Goal: Check status: Check status

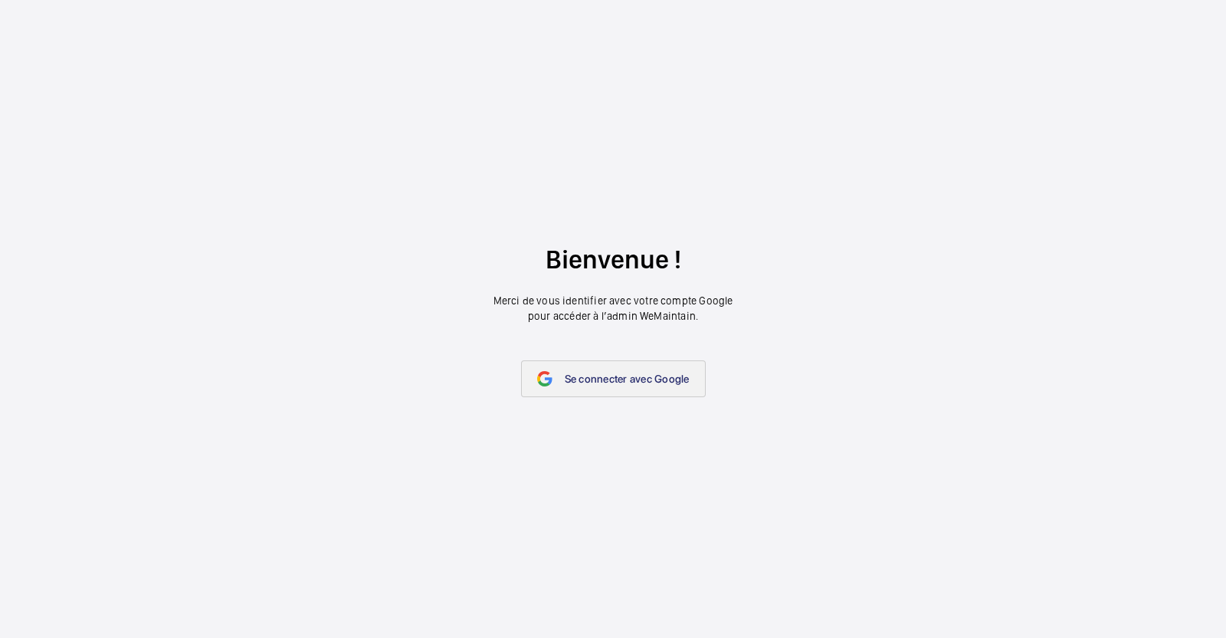
drag, startPoint x: 0, startPoint y: 0, endPoint x: 661, endPoint y: 384, distance: 764.2
click at [661, 384] on span "Se connecter avec Google" at bounding box center [627, 378] width 125 height 12
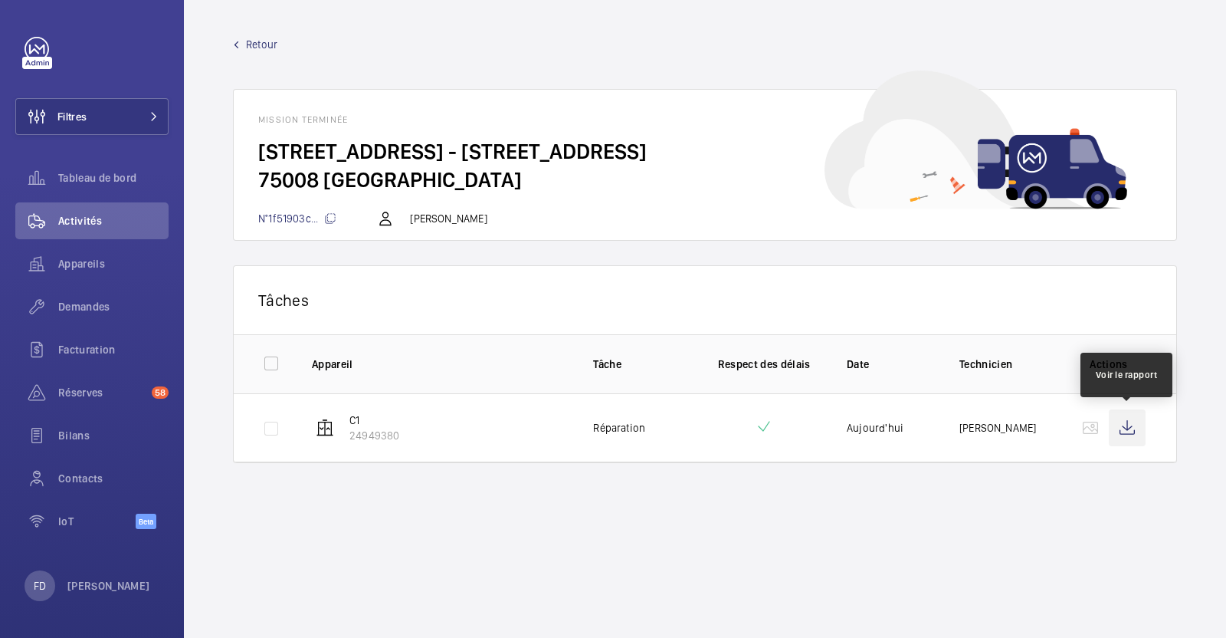
click at [1119, 428] on wm-front-icon-button at bounding box center [1127, 427] width 37 height 37
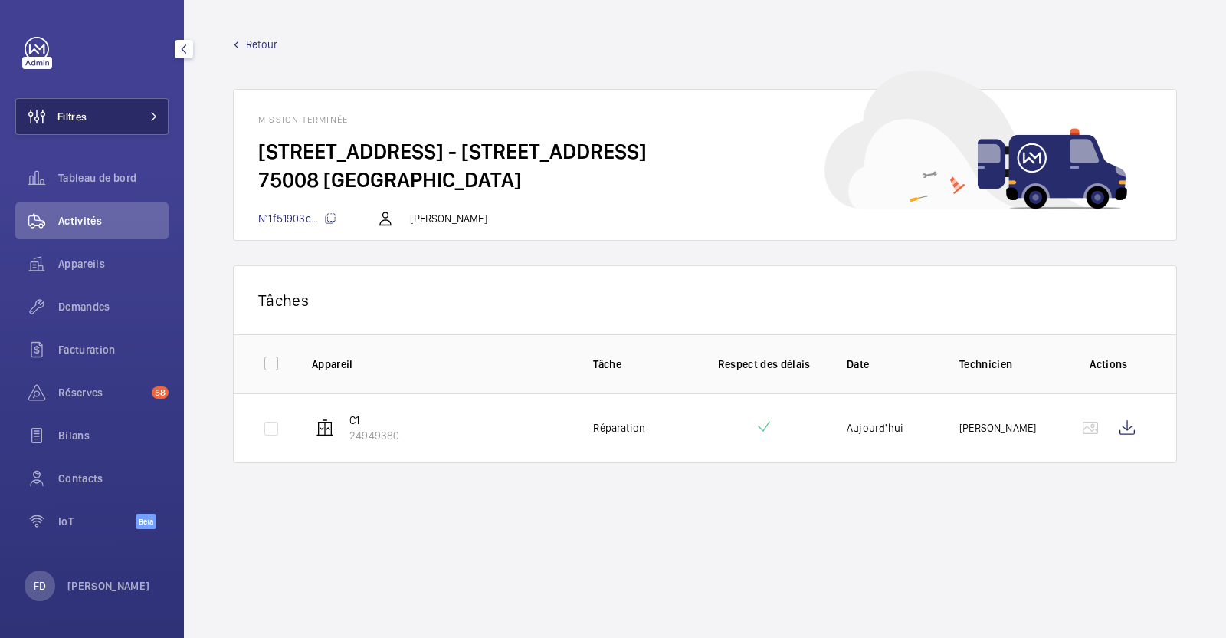
click at [104, 120] on button "Filtres" at bounding box center [91, 116] width 153 height 37
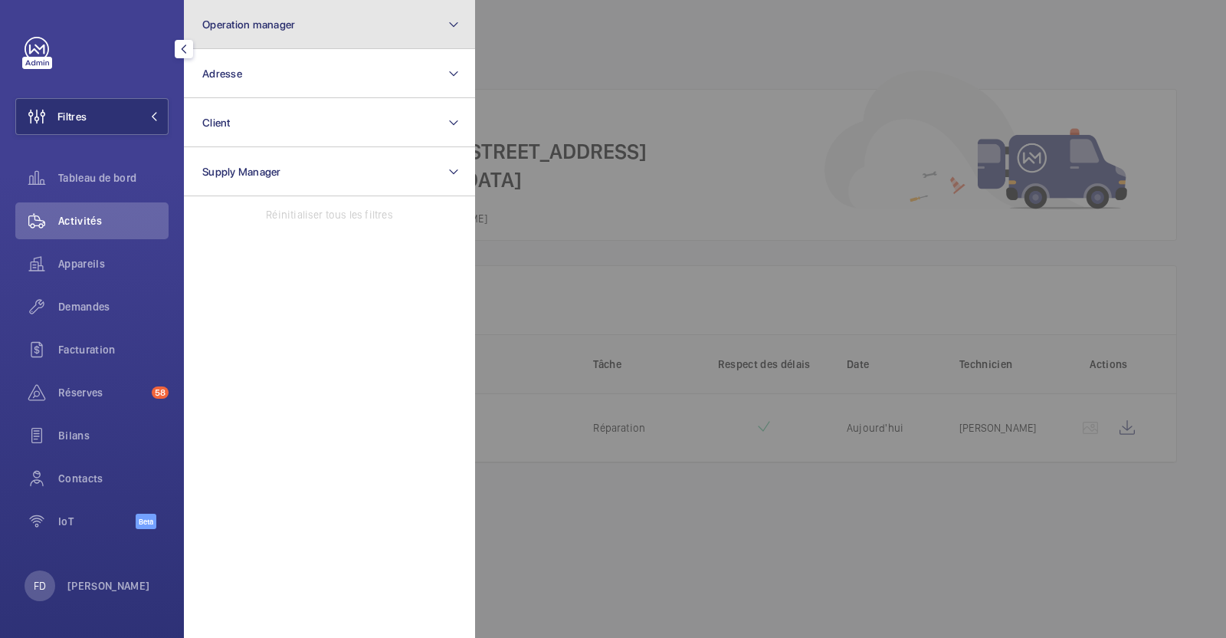
click at [276, 26] on span "Operation manager" at bounding box center [248, 24] width 93 height 12
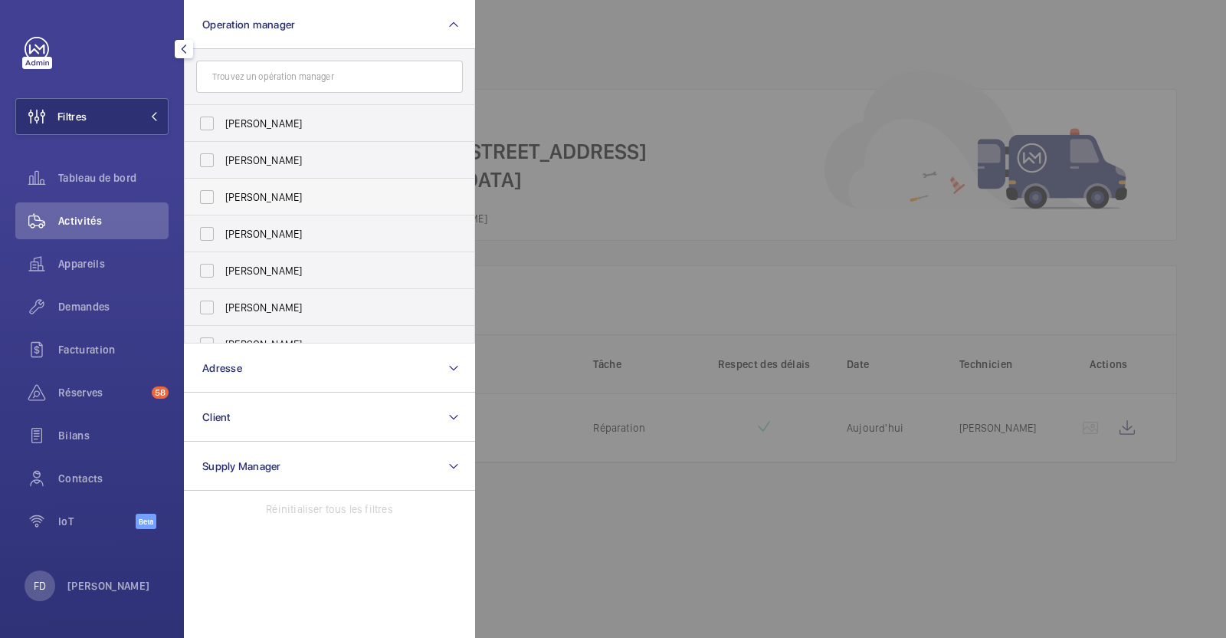
click at [261, 193] on span "[PERSON_NAME]" at bounding box center [330, 196] width 211 height 15
click at [222, 193] on input "[PERSON_NAME]" at bounding box center [207, 197] width 31 height 31
checkbox input "true"
click at [571, 55] on div at bounding box center [1088, 319] width 1226 height 638
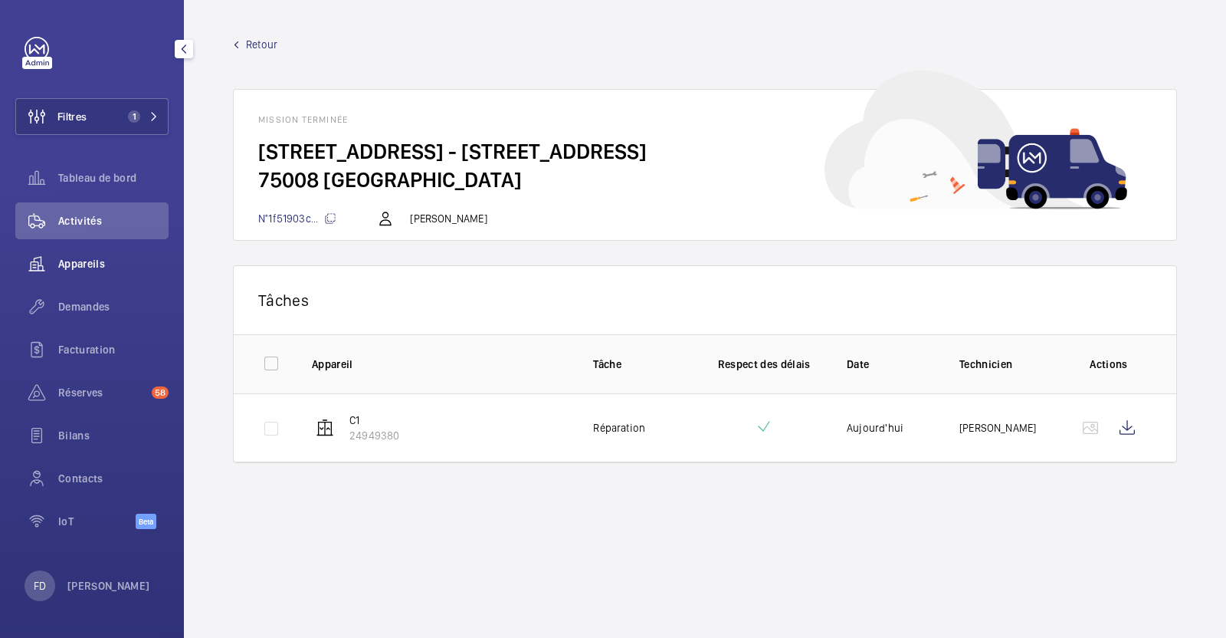
click at [94, 264] on span "Appareils" at bounding box center [113, 263] width 110 height 15
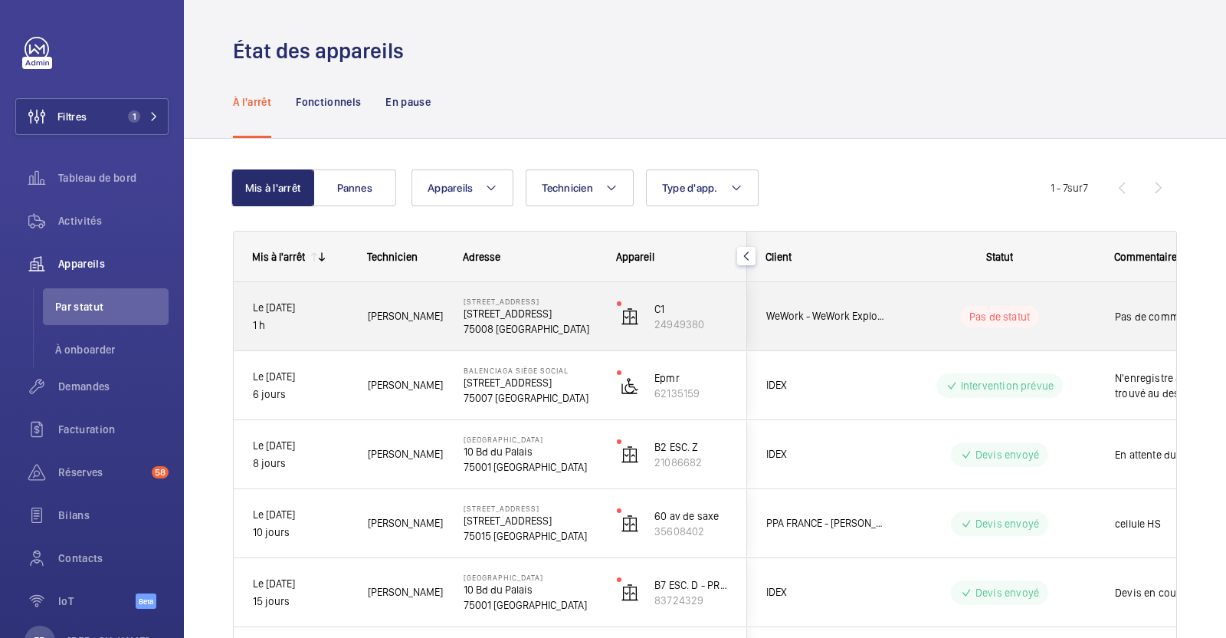
click at [1020, 300] on div "Pas de statut" at bounding box center [990, 316] width 209 height 52
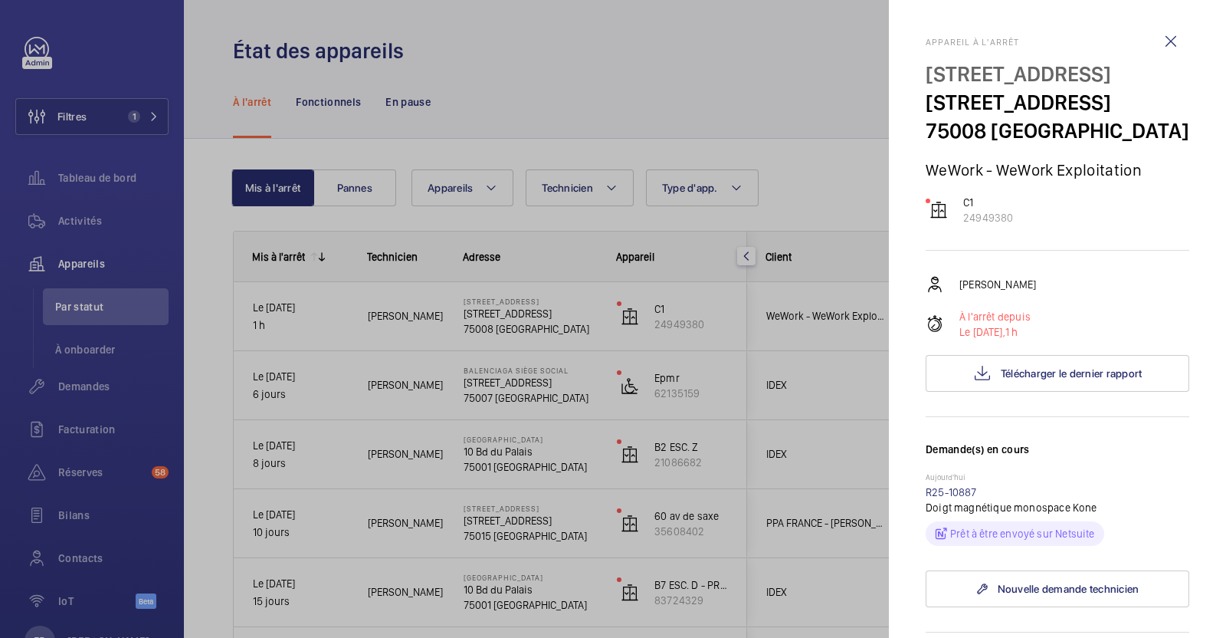
scroll to position [255, 0]
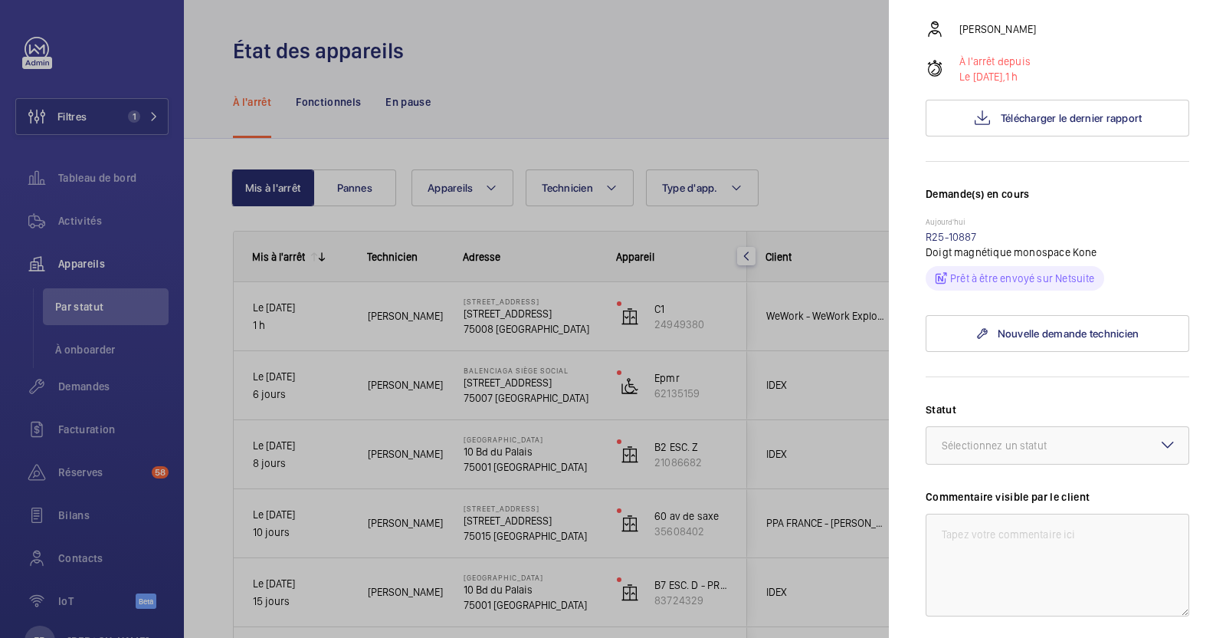
click at [107, 182] on div at bounding box center [613, 319] width 1226 height 638
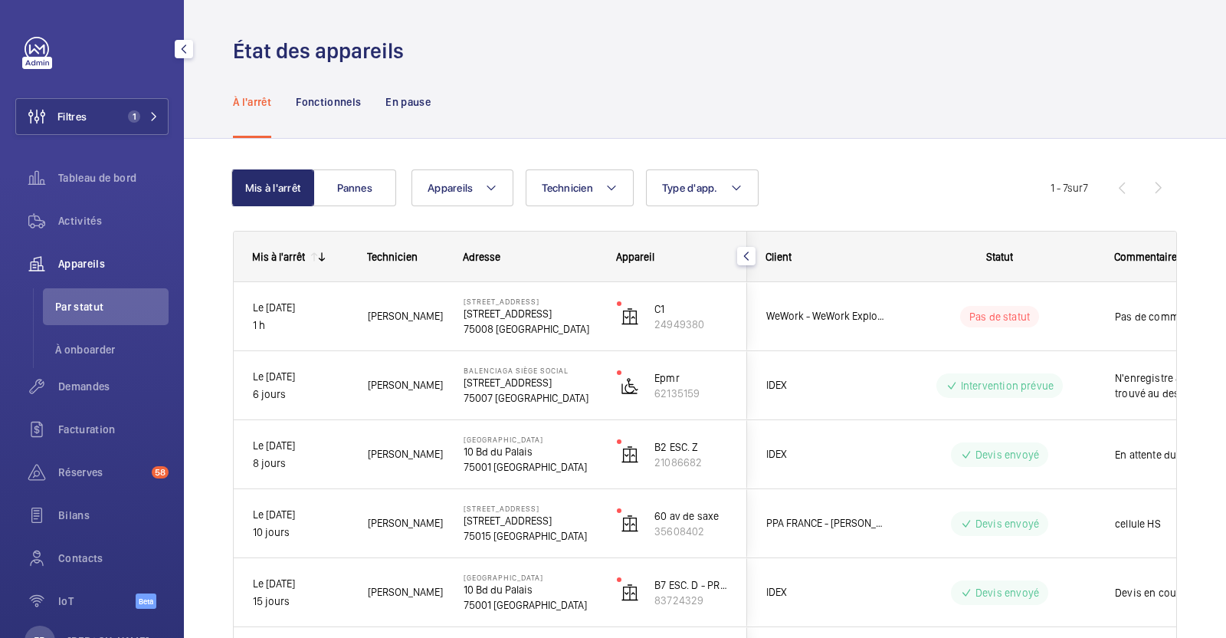
click at [107, 182] on span "Tableau de bord" at bounding box center [113, 177] width 110 height 15
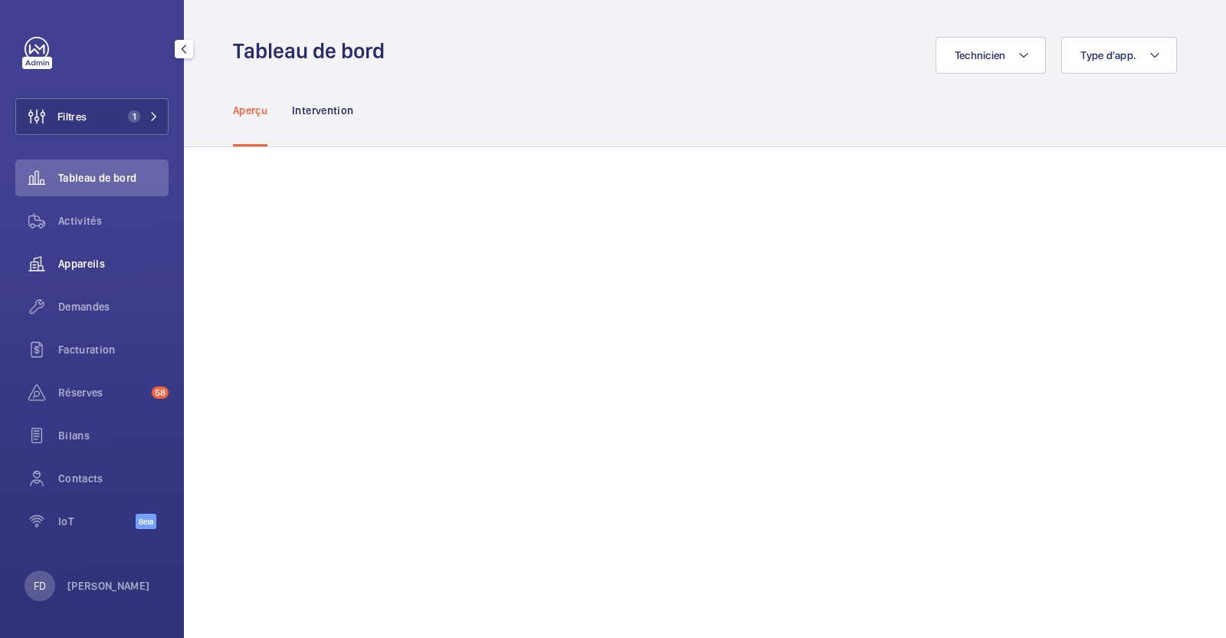
click at [87, 269] on span "Appareils" at bounding box center [113, 263] width 110 height 15
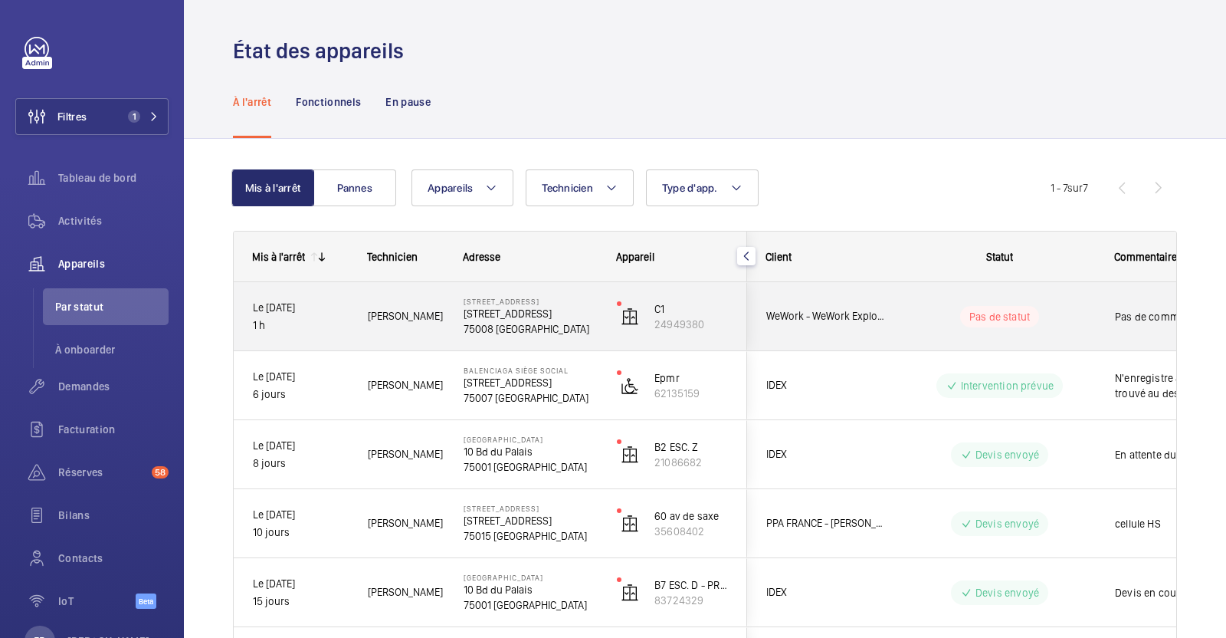
click at [1117, 312] on span "Pas de commentaire" at bounding box center [1194, 316] width 159 height 15
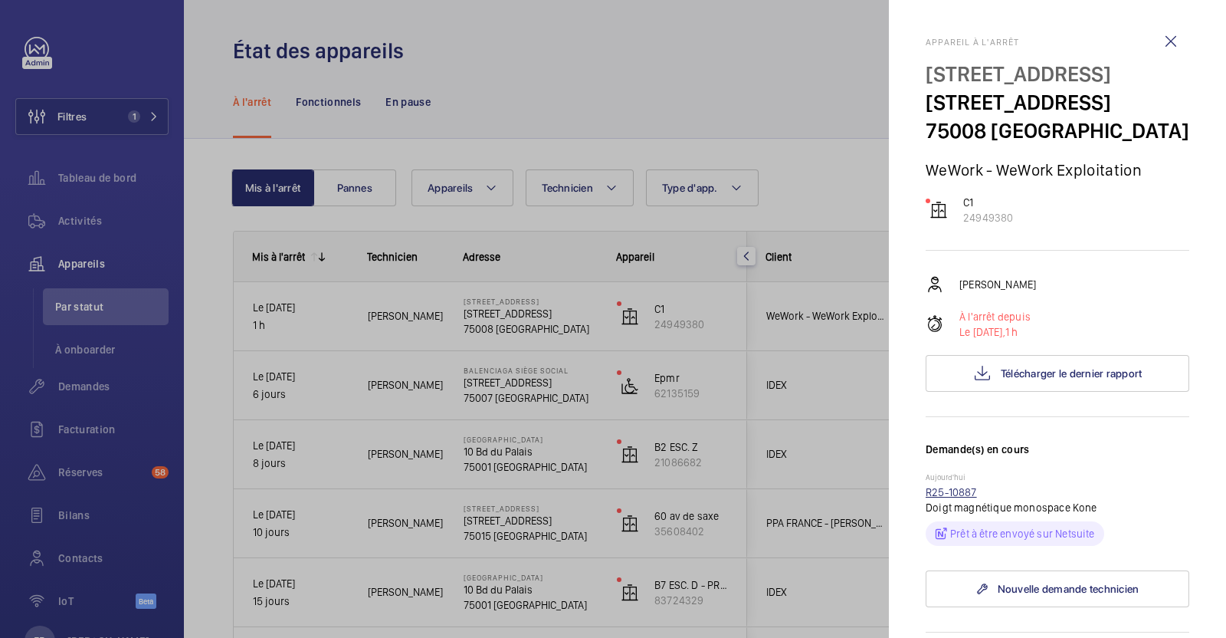
click at [943, 498] on link "R25-10887" at bounding box center [951, 492] width 51 height 12
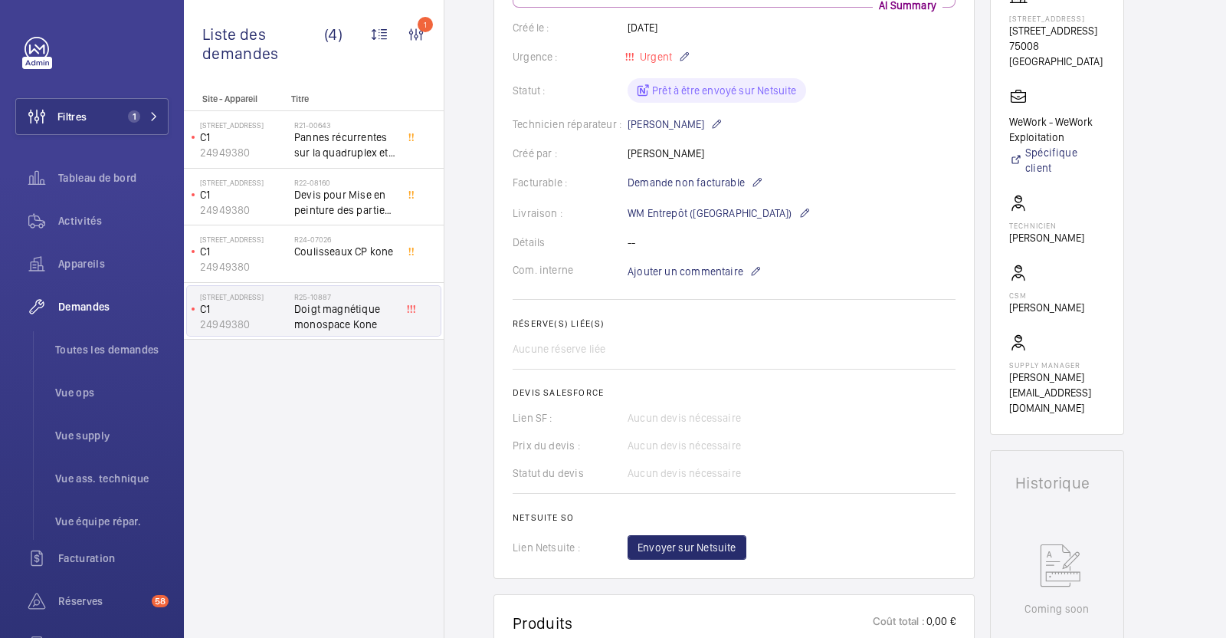
scroll to position [31, 0]
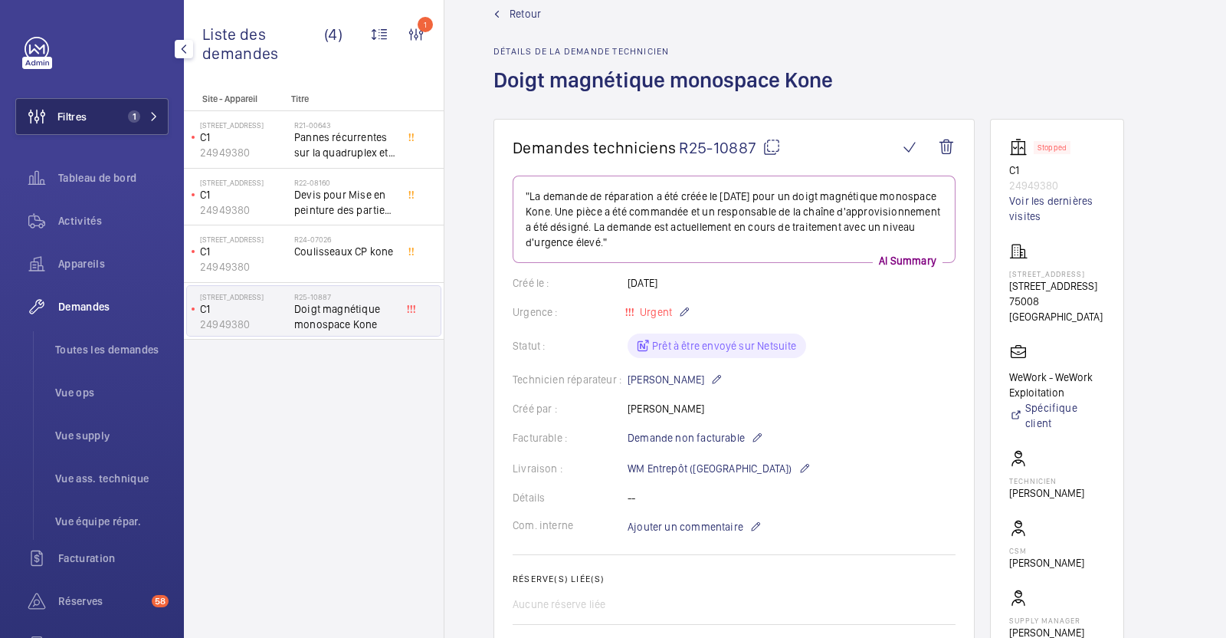
click at [99, 122] on button "Filtres 1" at bounding box center [91, 116] width 153 height 37
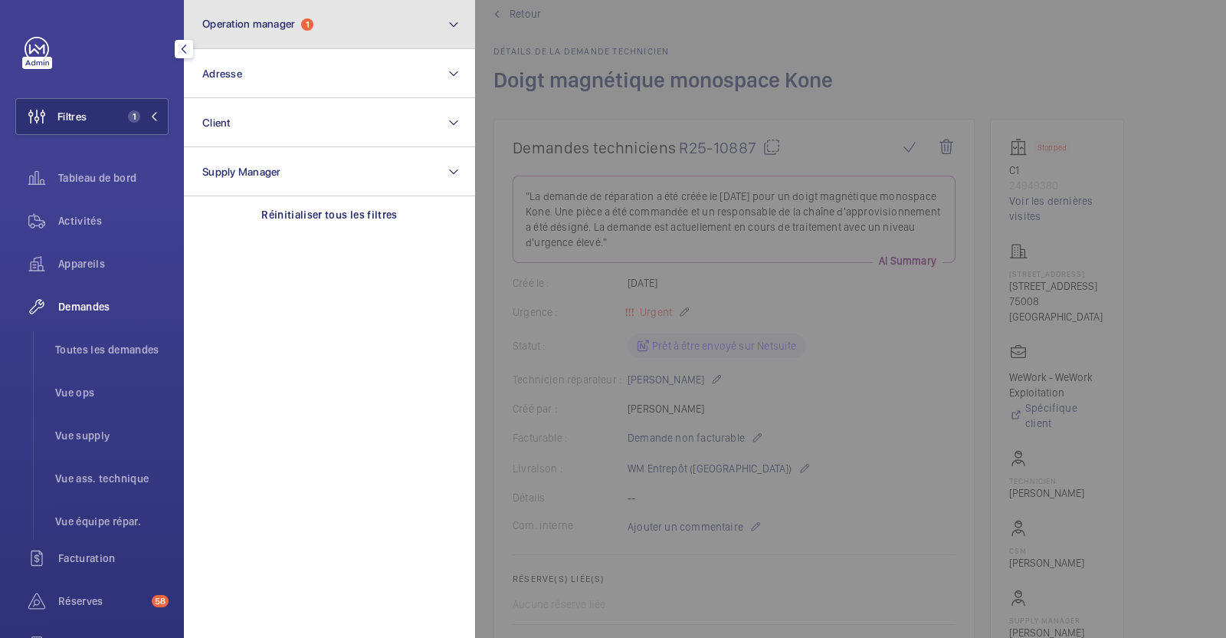
click at [257, 27] on span "Operation manager" at bounding box center [248, 24] width 93 height 12
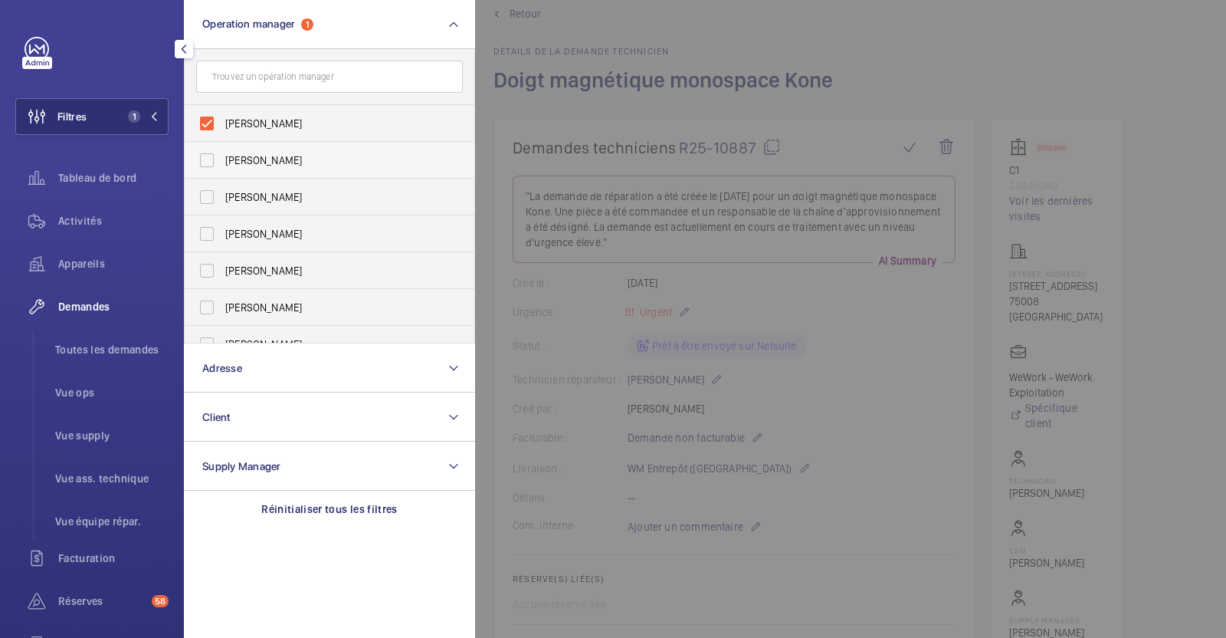
drag, startPoint x: 261, startPoint y: 124, endPoint x: 258, endPoint y: 142, distance: 17.8
click at [261, 128] on span "[PERSON_NAME]" at bounding box center [330, 123] width 211 height 15
click at [222, 128] on input "[PERSON_NAME]" at bounding box center [207, 123] width 31 height 31
checkbox input "false"
click at [258, 162] on span "[PERSON_NAME]" at bounding box center [330, 160] width 211 height 15
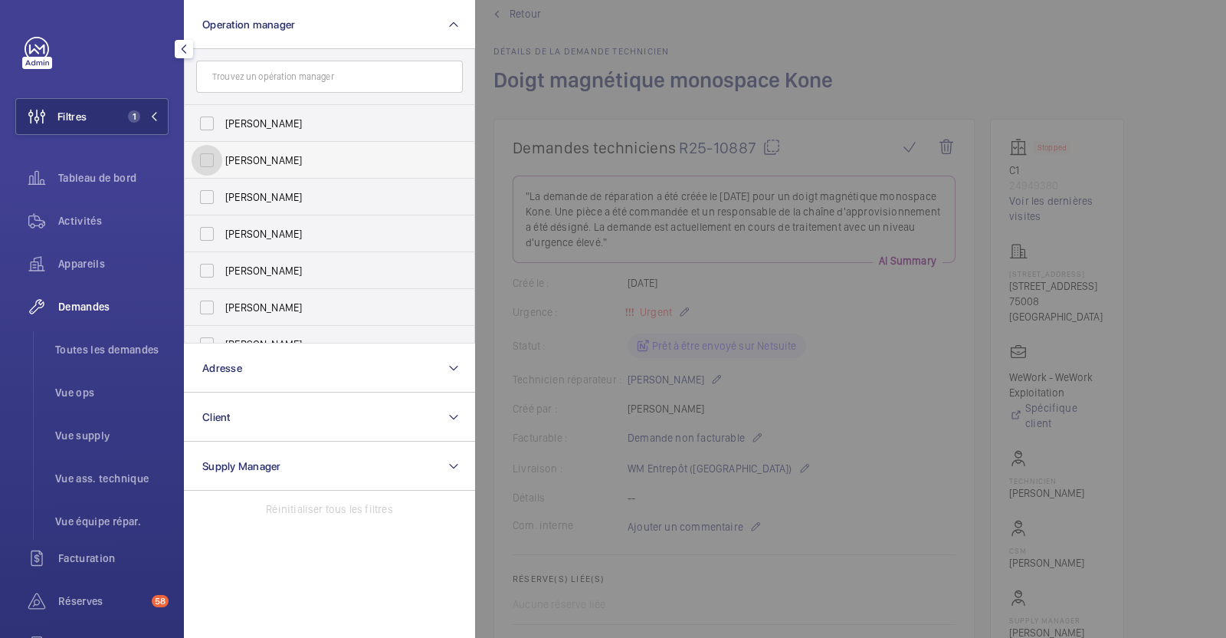
click at [222, 162] on input "[PERSON_NAME]" at bounding box center [207, 160] width 31 height 31
checkbox input "true"
click at [606, 19] on div at bounding box center [1088, 319] width 1226 height 638
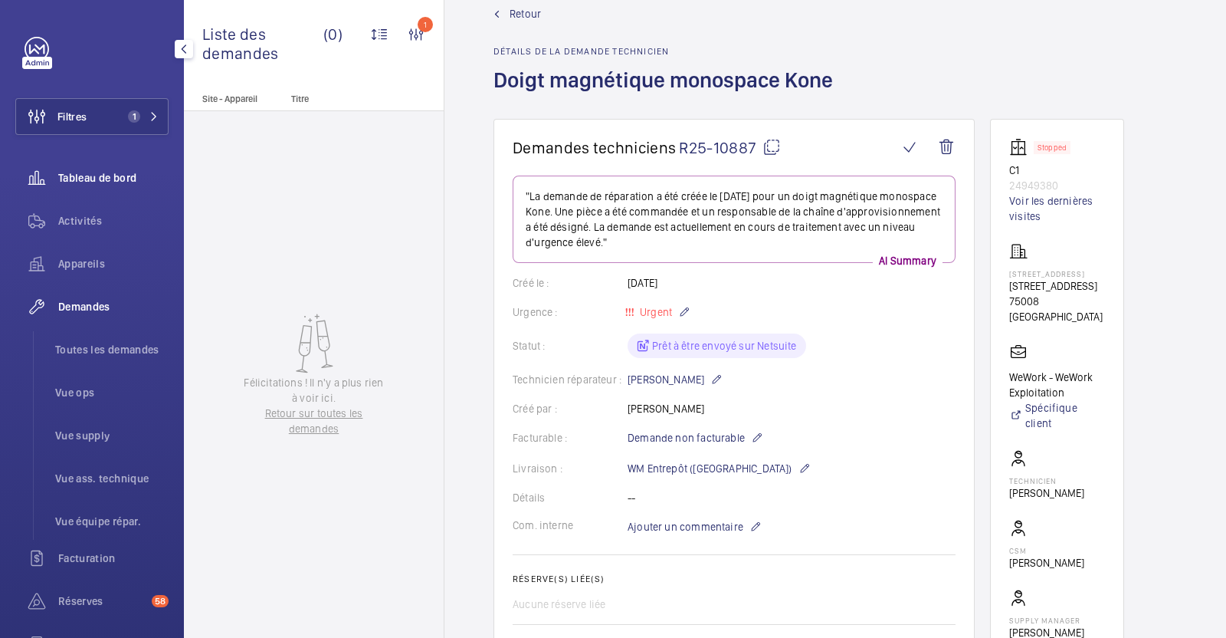
click at [103, 182] on span "Tableau de bord" at bounding box center [113, 177] width 110 height 15
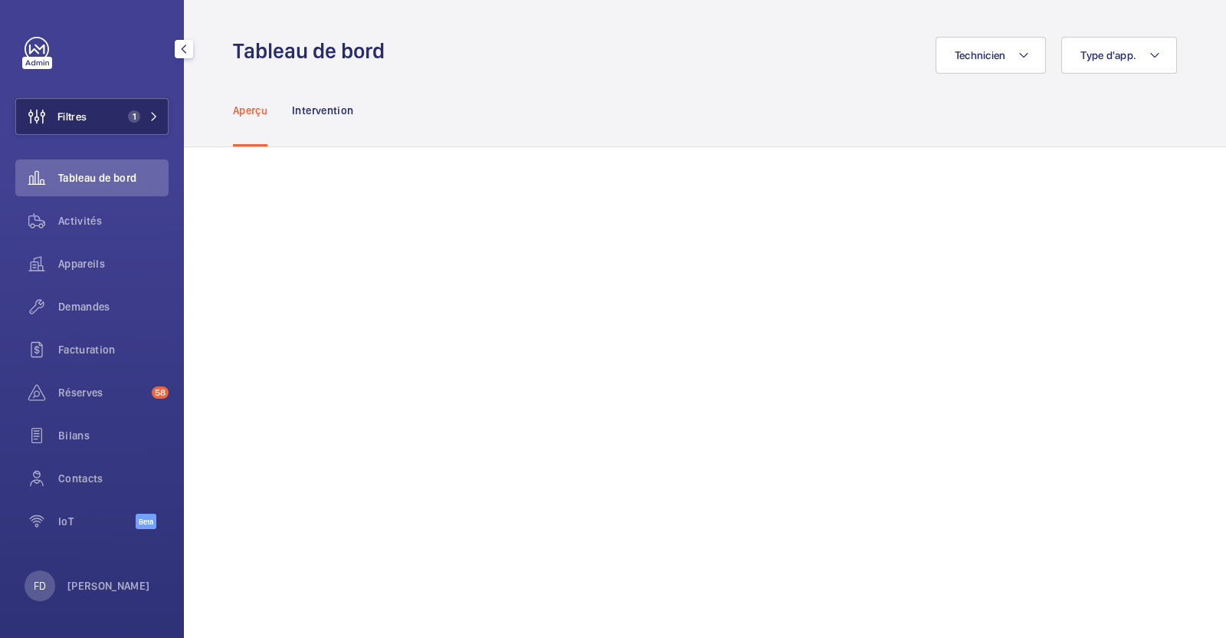
click at [113, 119] on button "Filtres 1" at bounding box center [91, 116] width 153 height 37
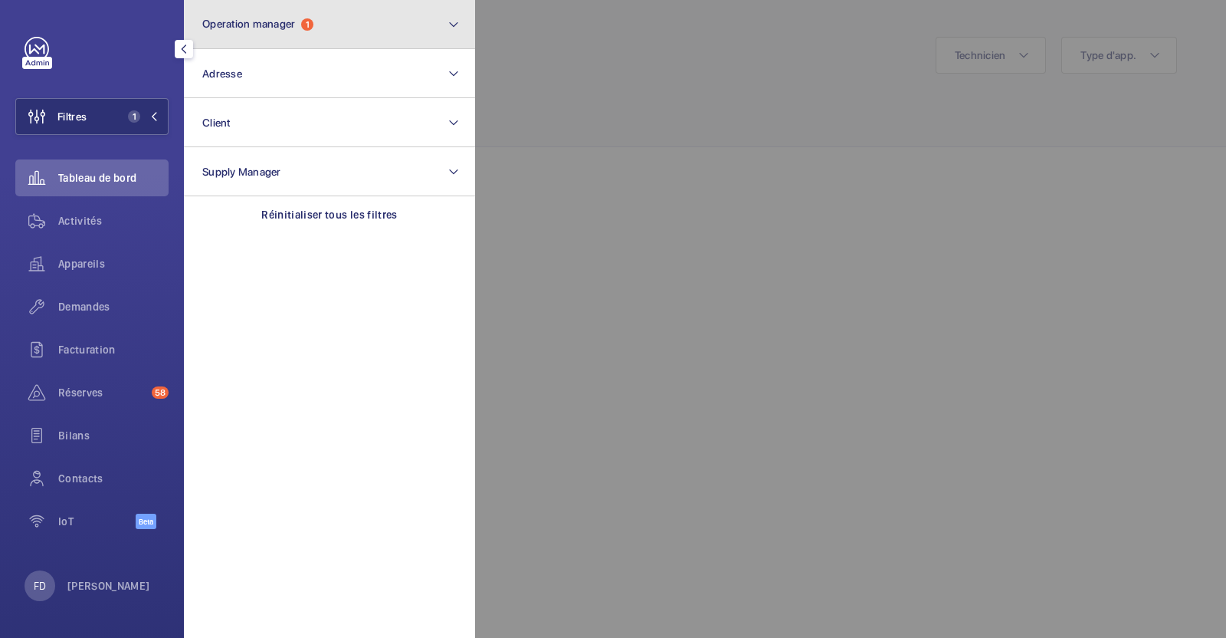
click at [337, 25] on button "Operation manager 1" at bounding box center [329, 24] width 291 height 49
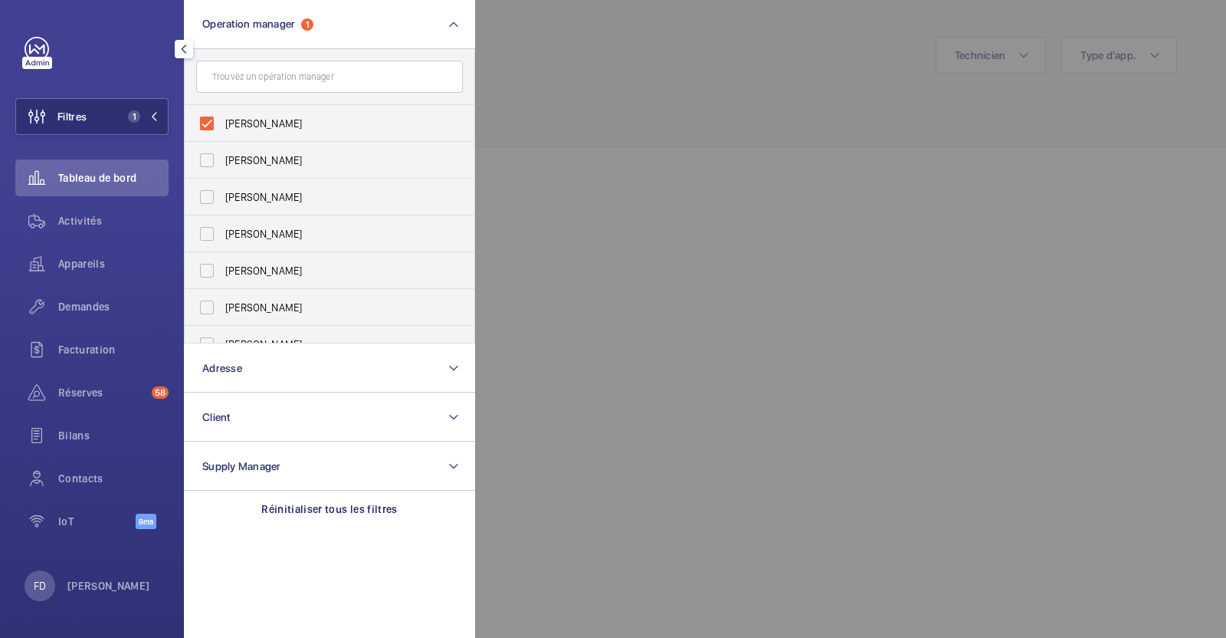
click at [536, 47] on div at bounding box center [1088, 319] width 1226 height 638
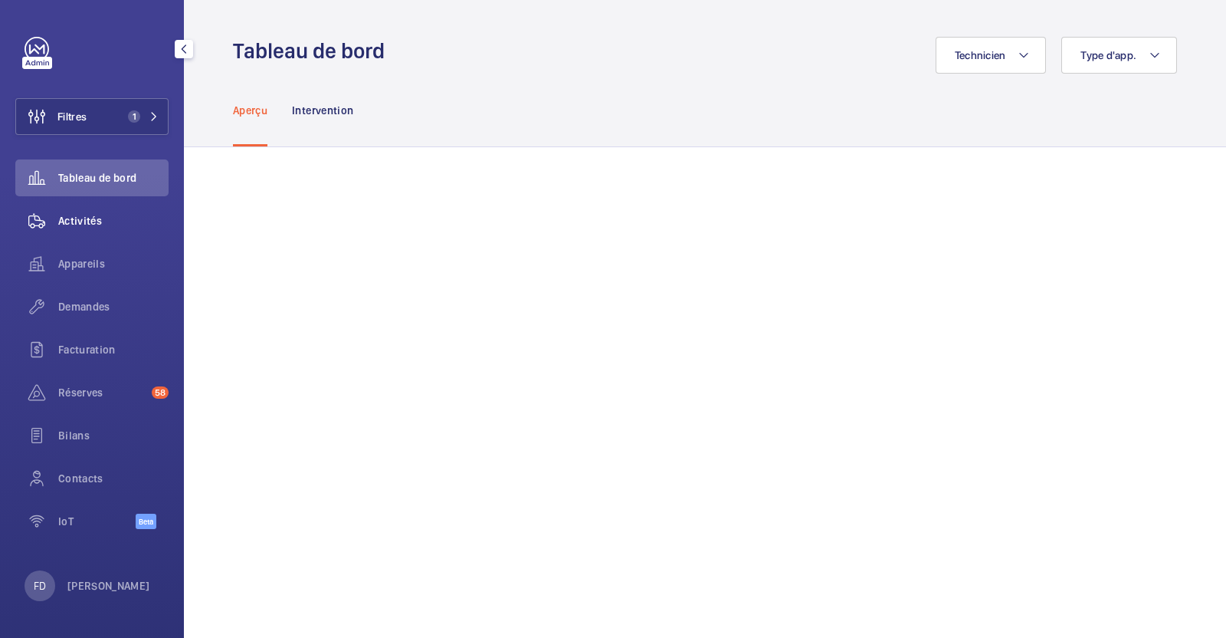
click at [85, 219] on span "Activités" at bounding box center [113, 220] width 110 height 15
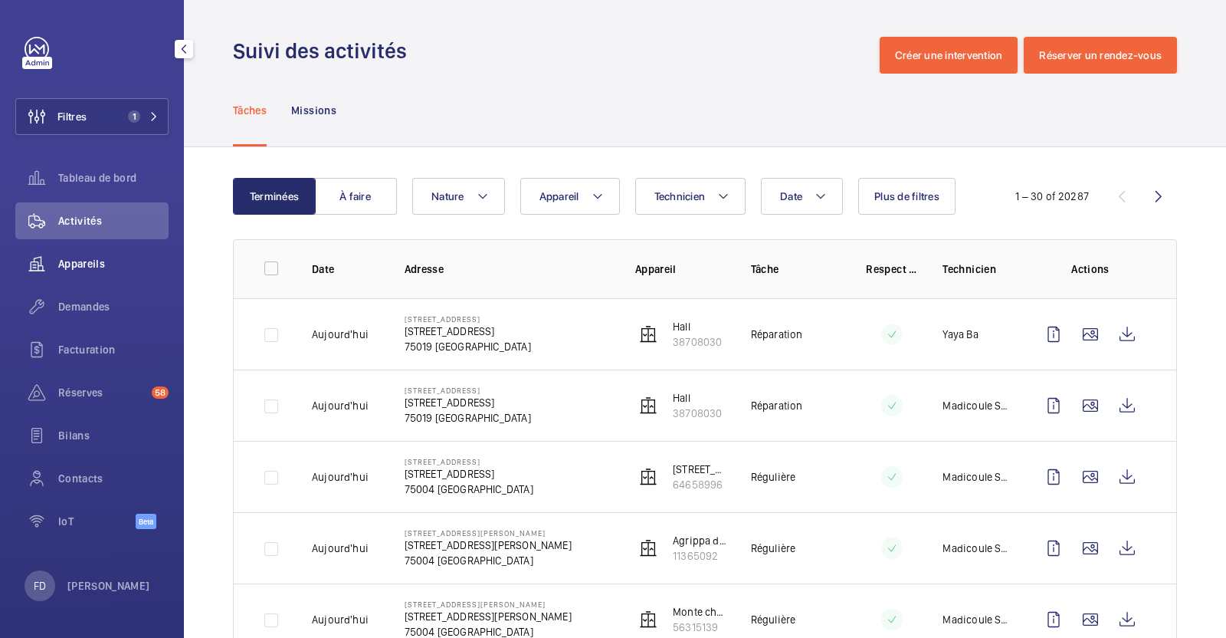
click at [96, 266] on span "Appareils" at bounding box center [113, 263] width 110 height 15
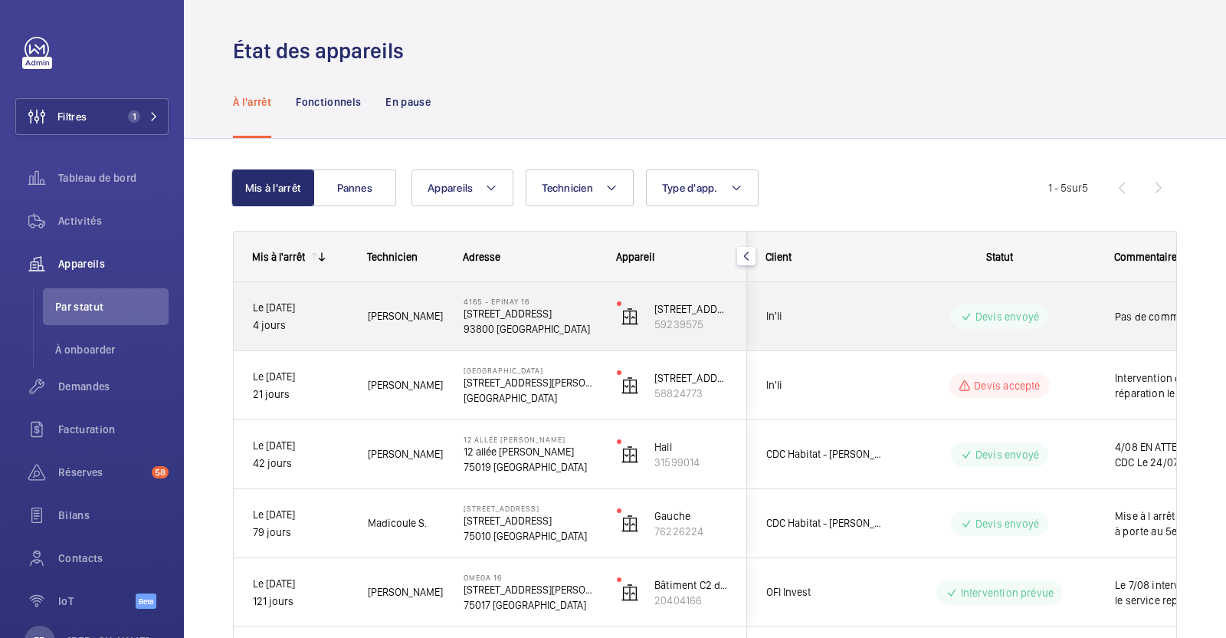
scroll to position [77, 0]
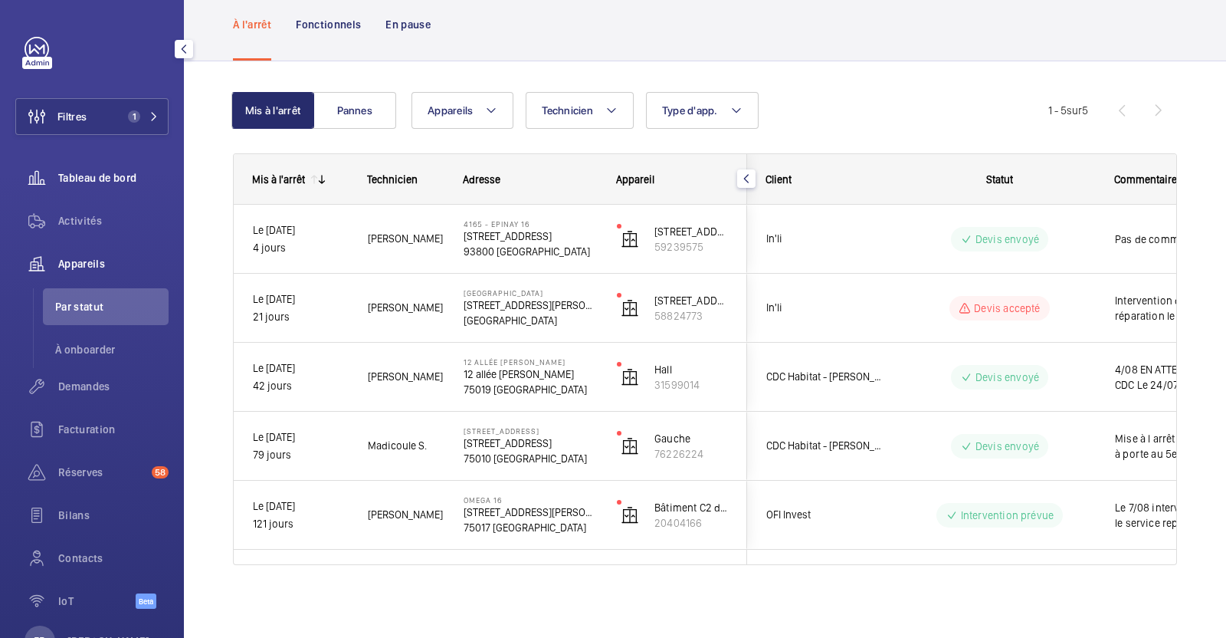
click at [96, 182] on span "Tableau de bord" at bounding box center [113, 177] width 110 height 15
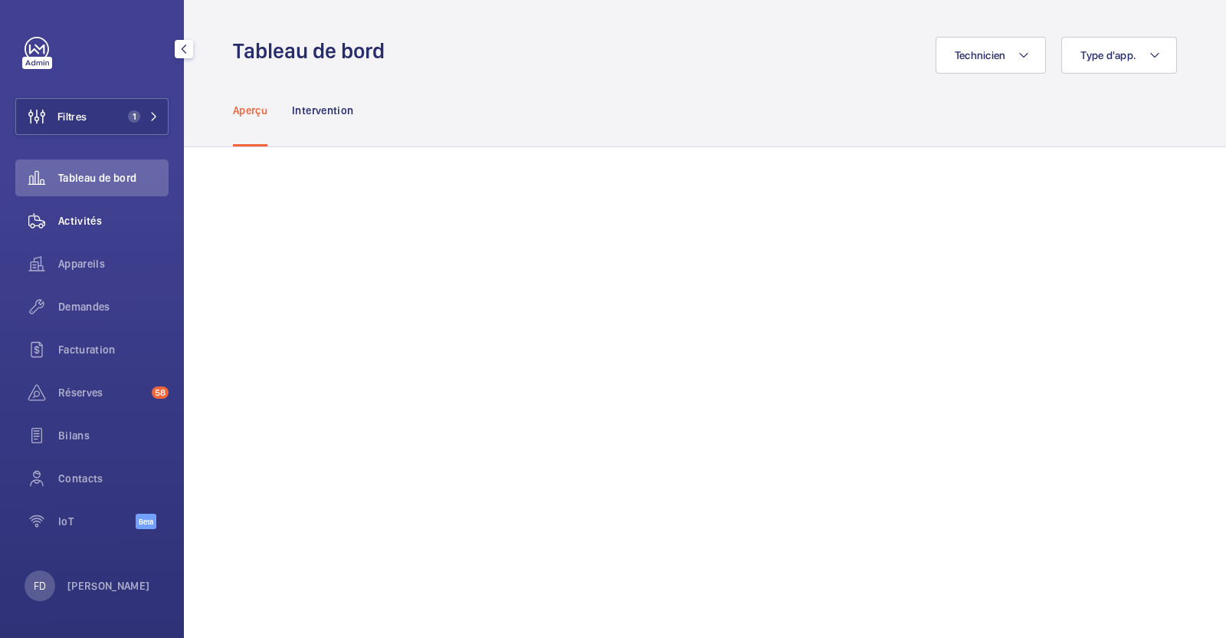
click at [84, 222] on span "Activités" at bounding box center [113, 220] width 110 height 15
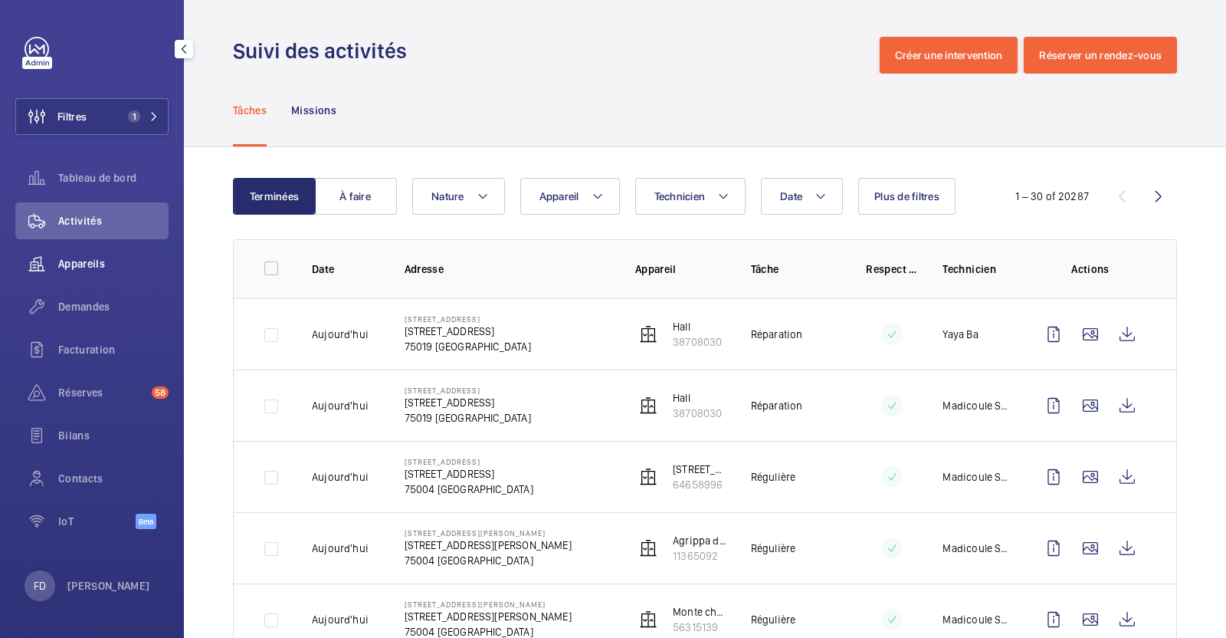
click at [78, 259] on span "Appareils" at bounding box center [113, 263] width 110 height 15
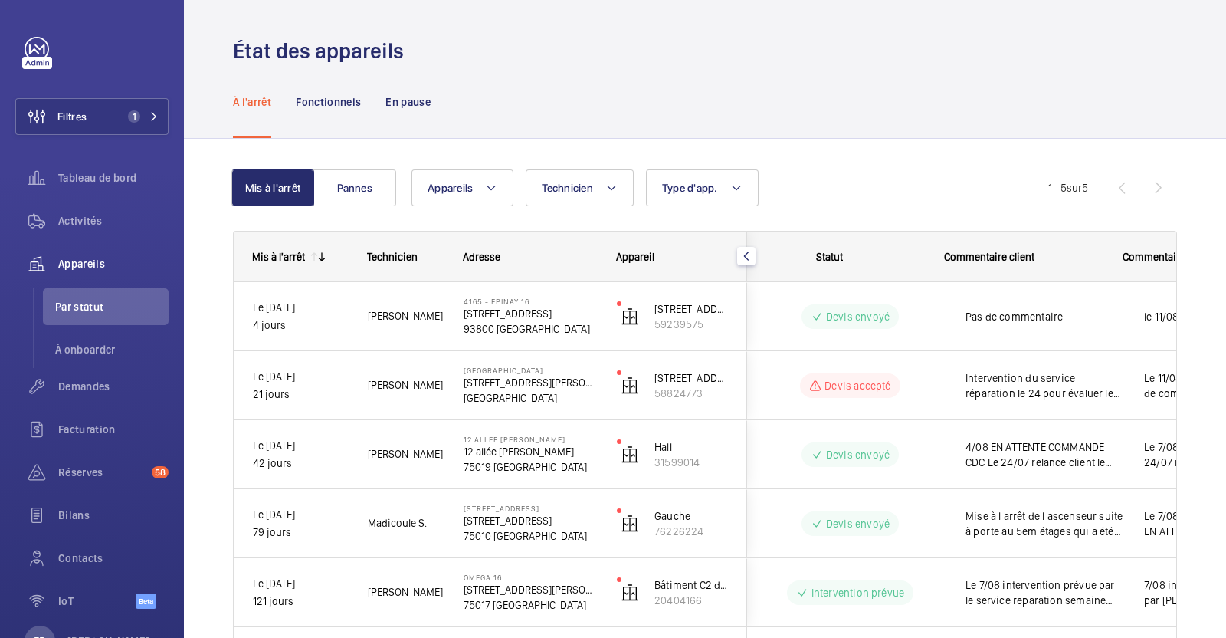
scroll to position [0, 291]
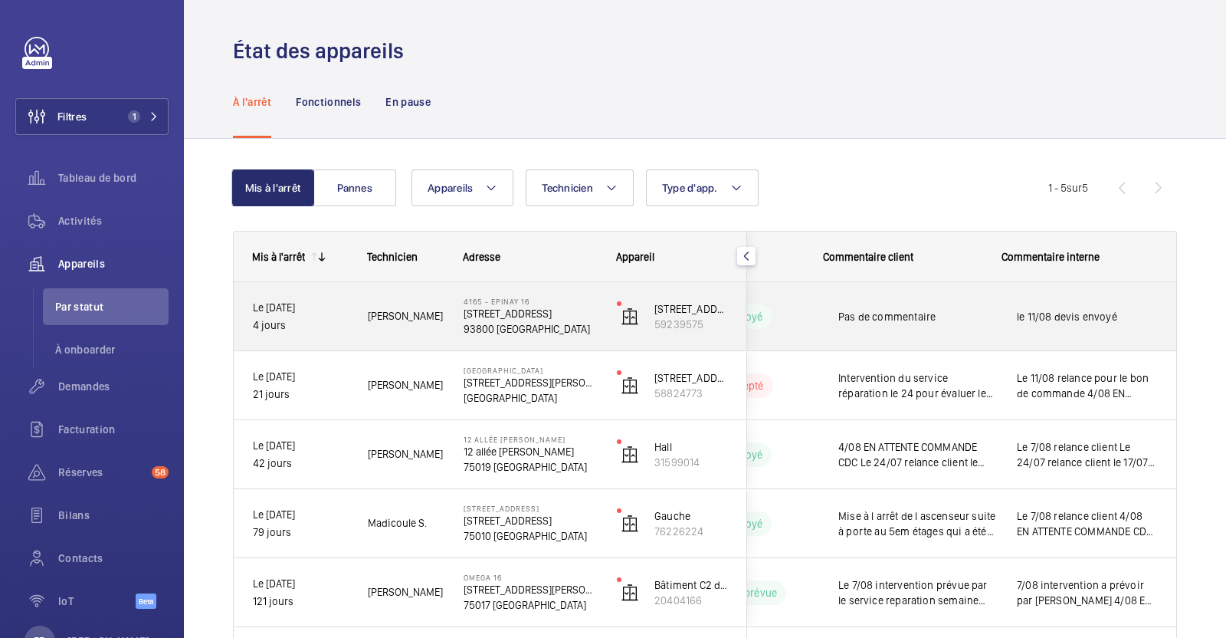
click at [1075, 309] on span "le 11/08 devis envoyé" at bounding box center [1087, 316] width 140 height 15
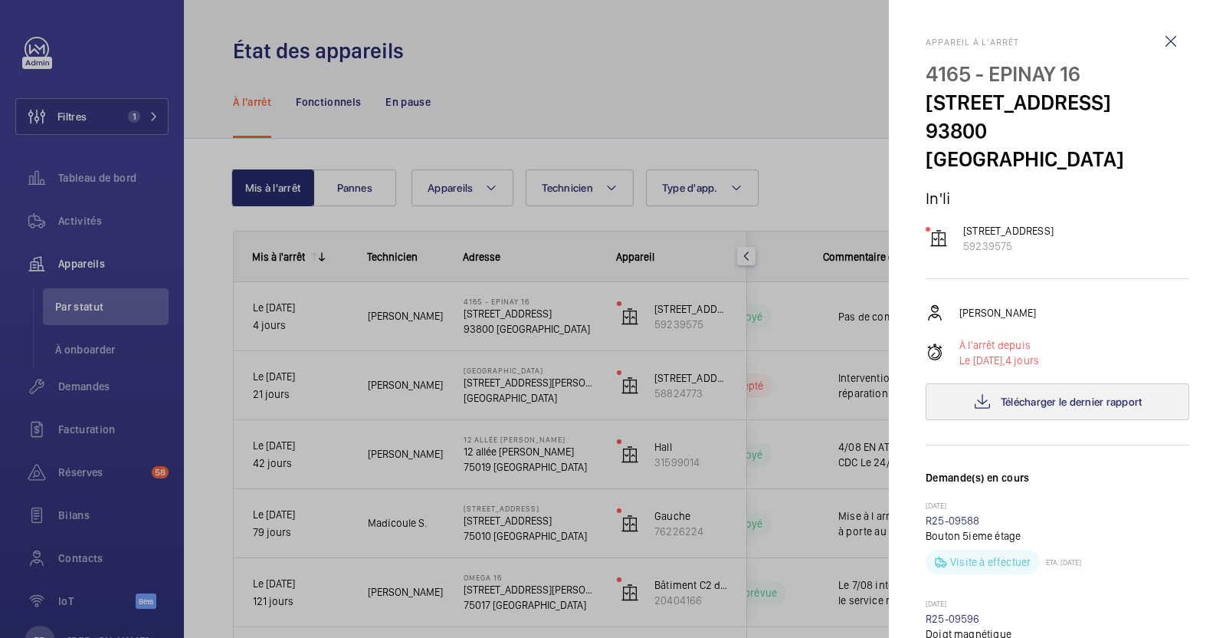
scroll to position [255, 0]
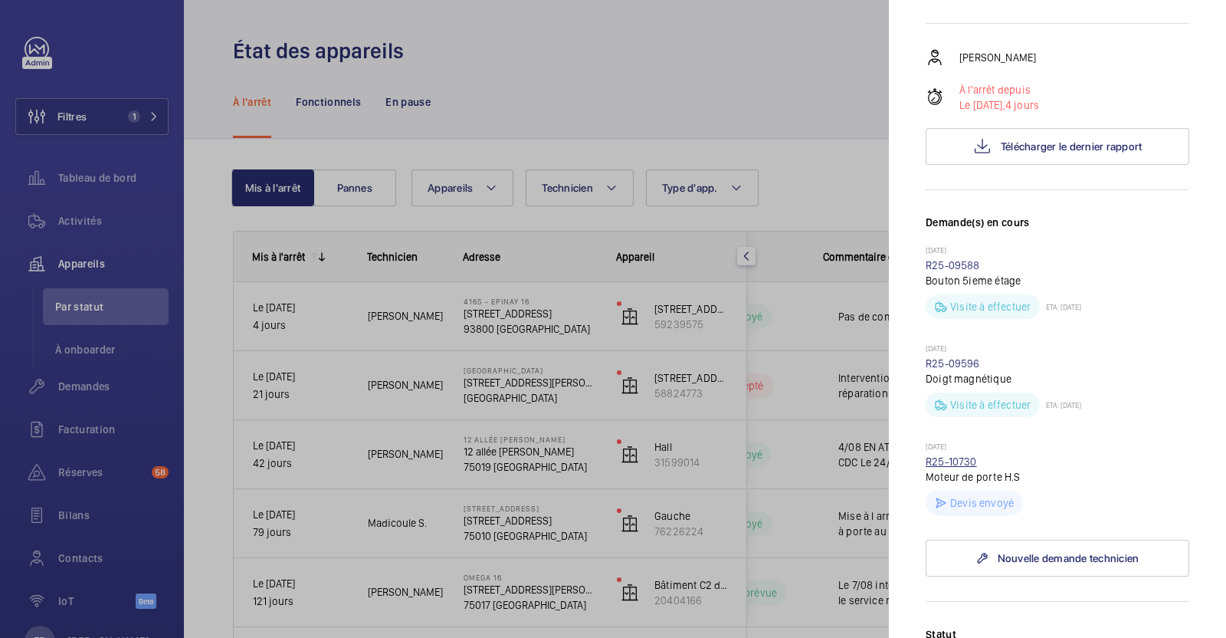
click at [954, 460] on link "R25-10730" at bounding box center [951, 461] width 51 height 12
